Goal: Task Accomplishment & Management: Use online tool/utility

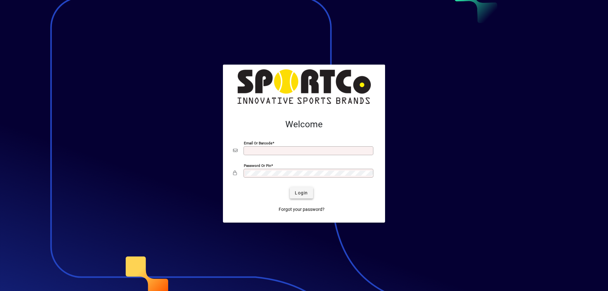
type input "**********"
click at [297, 192] on span "Login" at bounding box center [301, 193] width 13 height 7
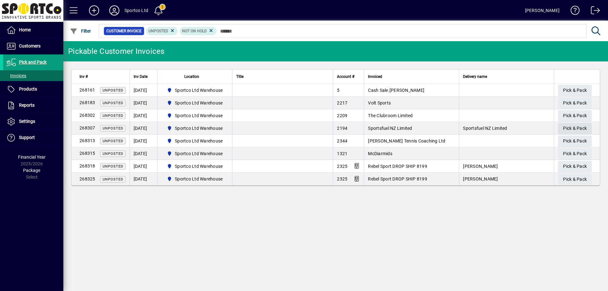
click at [562, 132] on span "button" at bounding box center [575, 128] width 34 height 15
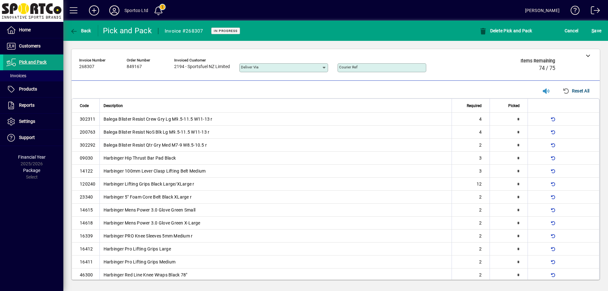
scroll to position [110, 0]
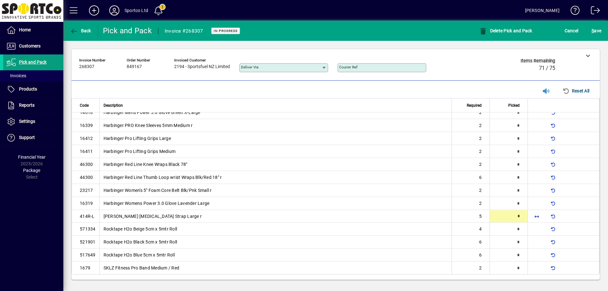
type input "*"
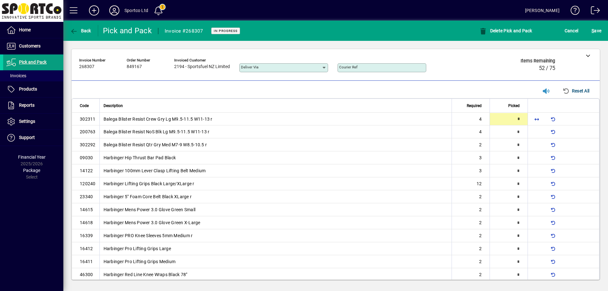
type input "*"
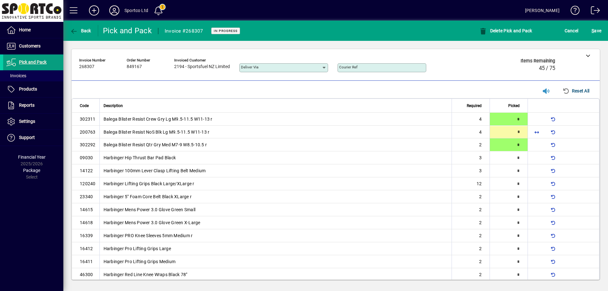
type input "*"
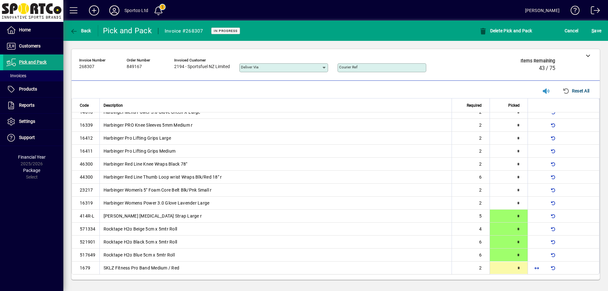
type input "*"
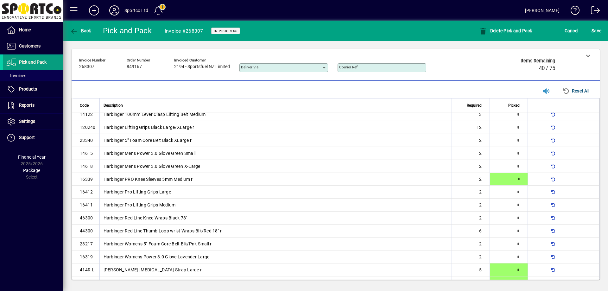
scroll to position [48, 0]
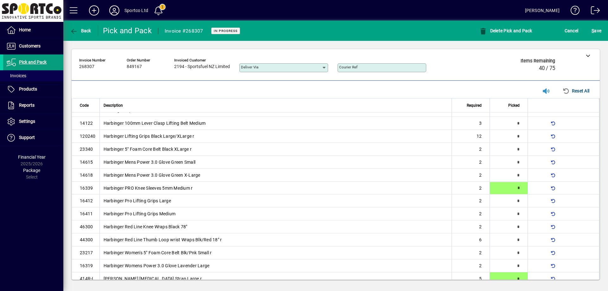
type input "*"
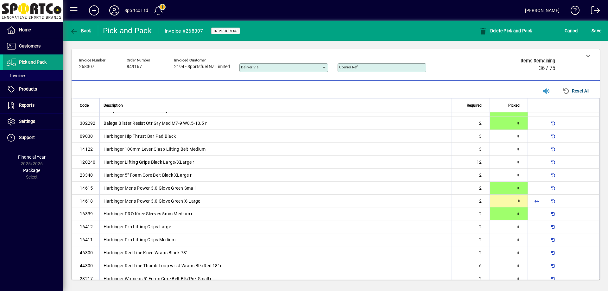
type input "*"
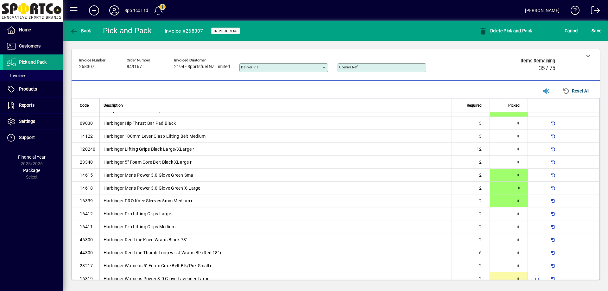
type input "*"
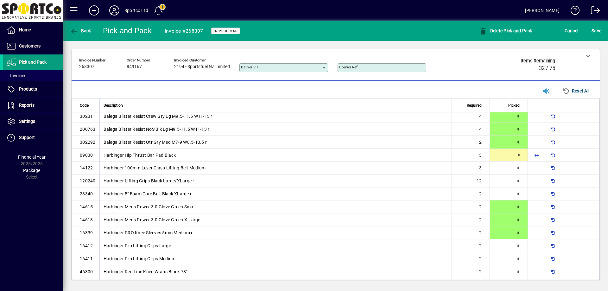
scroll to position [0, 0]
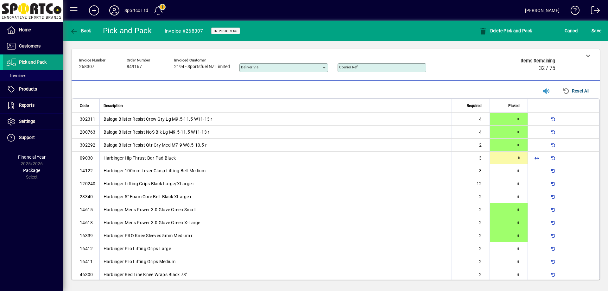
type input "*"
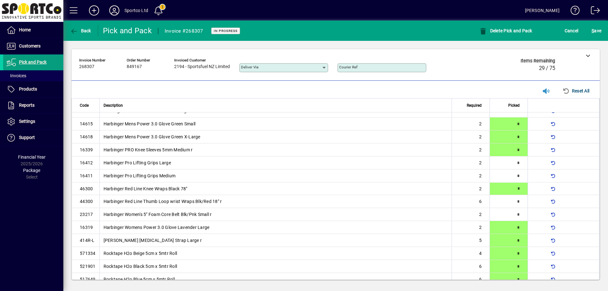
scroll to position [87, 0]
type input "*"
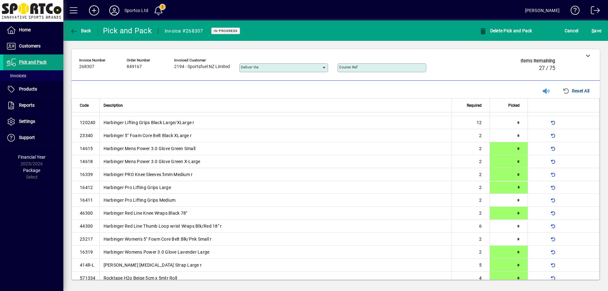
scroll to position [61, 0]
type input "*"
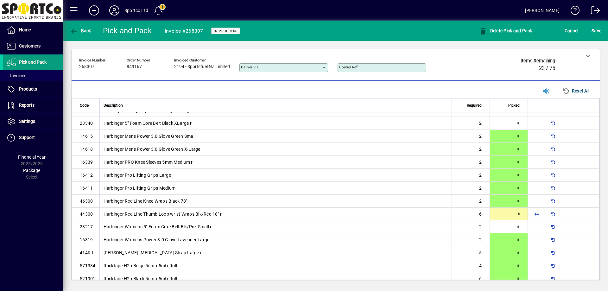
scroll to position [100, 0]
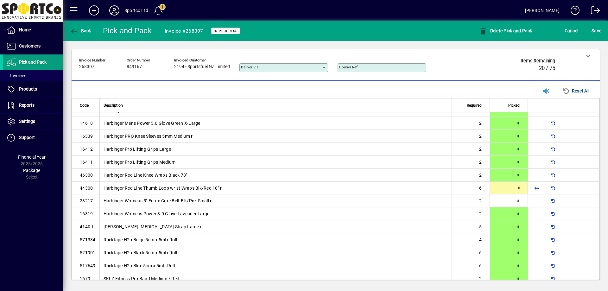
type input "*"
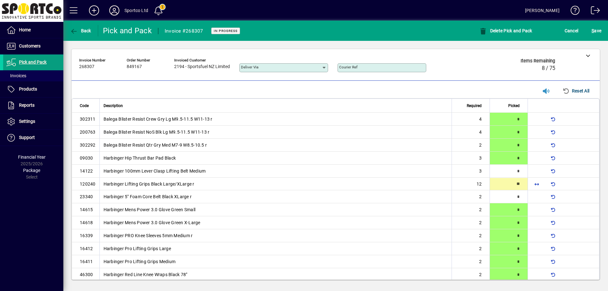
type input "**"
type input "*"
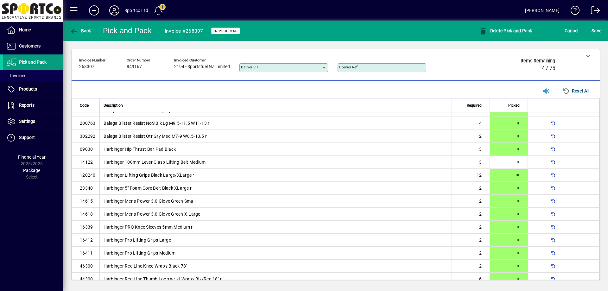
scroll to position [110, 0]
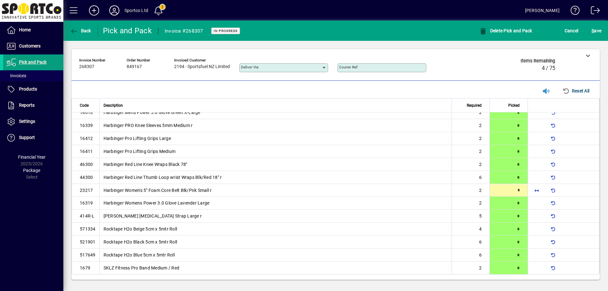
type input "*"
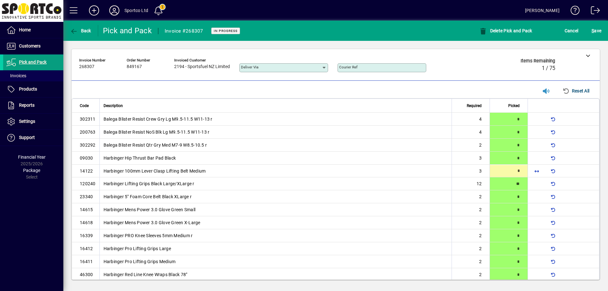
type input "*"
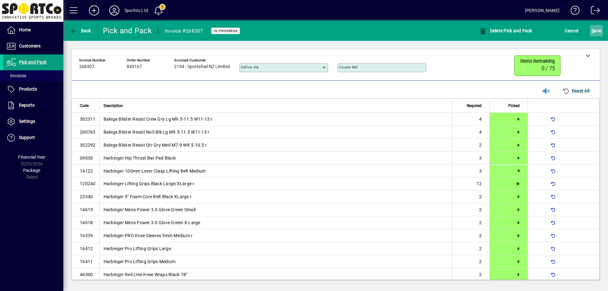
click at [601, 29] on span "S ave" at bounding box center [596, 31] width 10 height 10
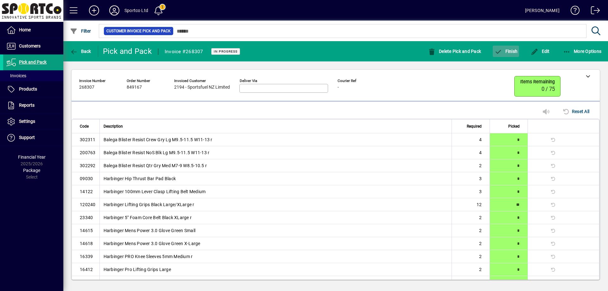
click at [499, 54] on icon "button" at bounding box center [498, 52] width 8 height 6
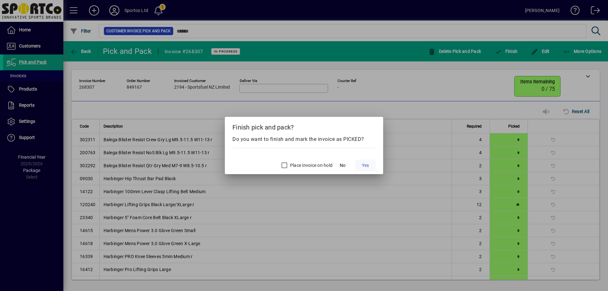
click at [369, 166] on span at bounding box center [365, 165] width 20 height 15
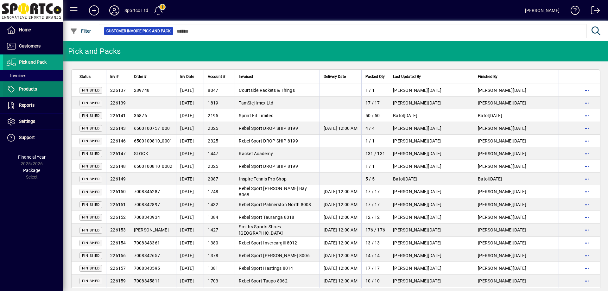
click at [49, 88] on span at bounding box center [33, 89] width 60 height 15
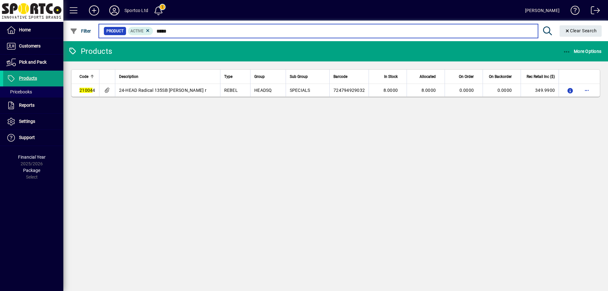
type input "*****"
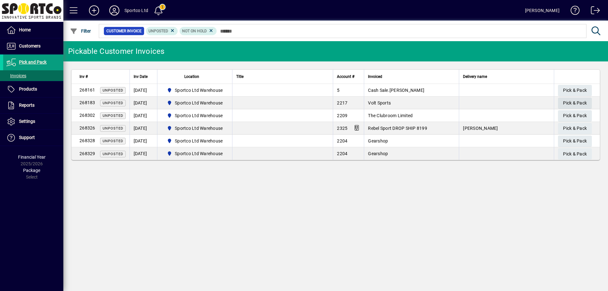
click at [587, 103] on span "button" at bounding box center [575, 103] width 34 height 15
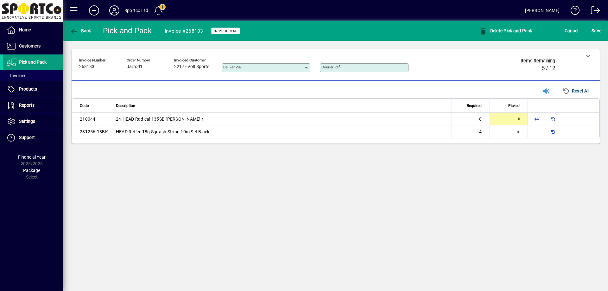
type input "*"
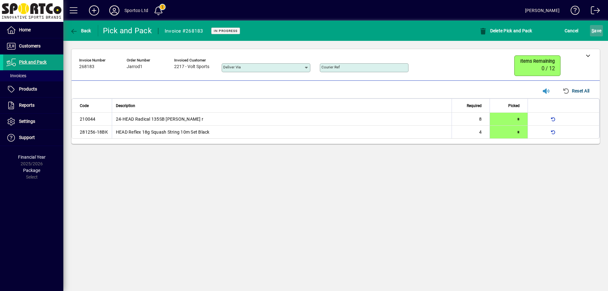
click at [597, 35] on span "S ave" at bounding box center [596, 31] width 10 height 10
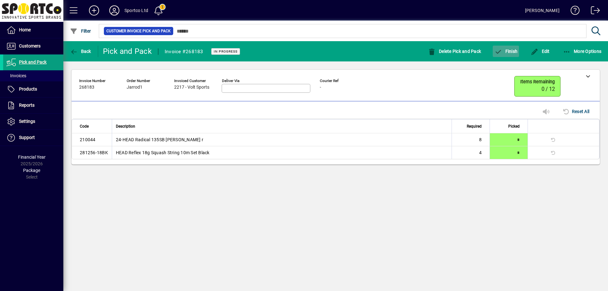
click at [501, 50] on icon "button" at bounding box center [498, 52] width 8 height 6
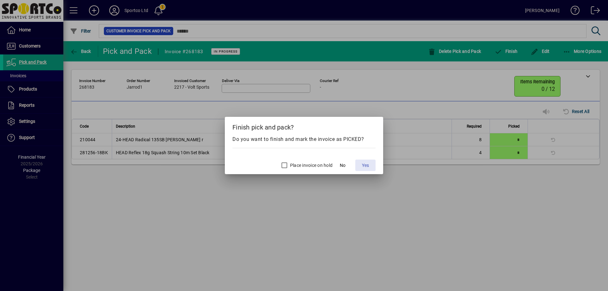
click at [370, 169] on span at bounding box center [365, 165] width 20 height 15
